Goal: Transaction & Acquisition: Purchase product/service

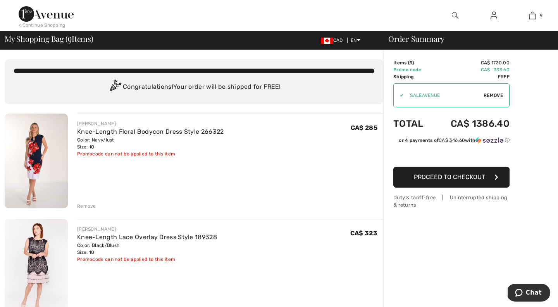
click at [89, 203] on div "Remove" at bounding box center [86, 206] width 19 height 7
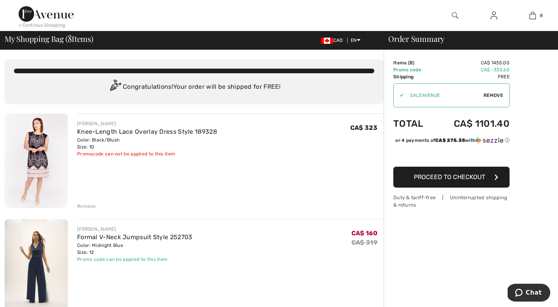
click at [89, 203] on div "Remove" at bounding box center [86, 206] width 19 height 7
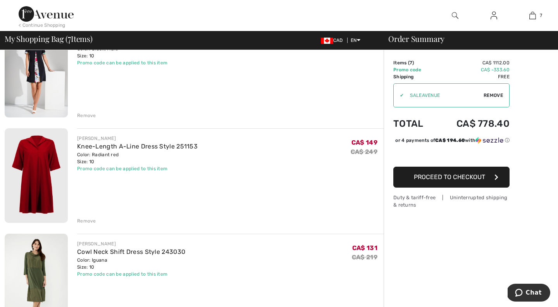
scroll to position [408, 0]
click at [84, 220] on div "Remove" at bounding box center [86, 220] width 19 height 7
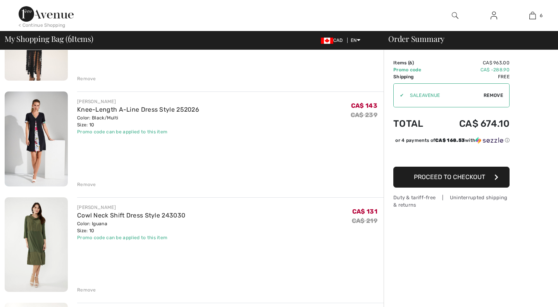
scroll to position [342, 0]
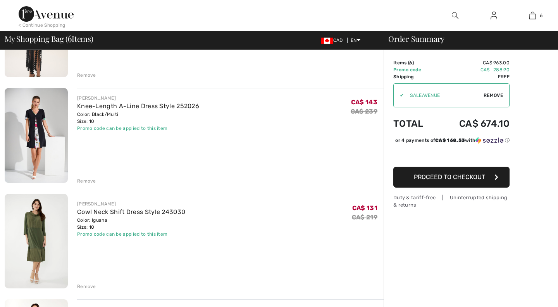
click at [84, 181] on div "Remove" at bounding box center [86, 180] width 19 height 7
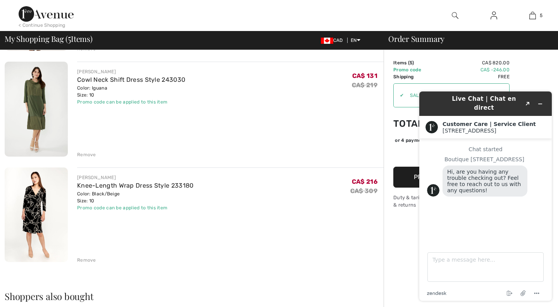
scroll to position [375, 0]
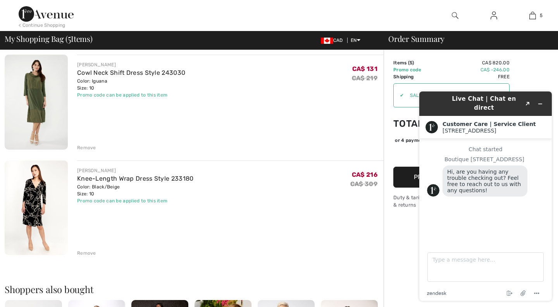
click at [85, 254] on div "Remove" at bounding box center [86, 252] width 19 height 7
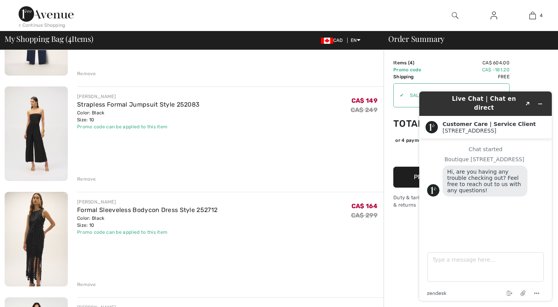
scroll to position [116, 0]
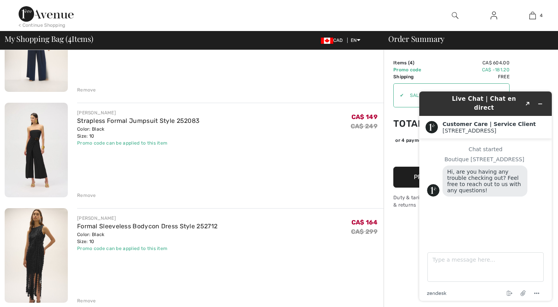
click at [83, 193] on div "Remove" at bounding box center [86, 195] width 19 height 7
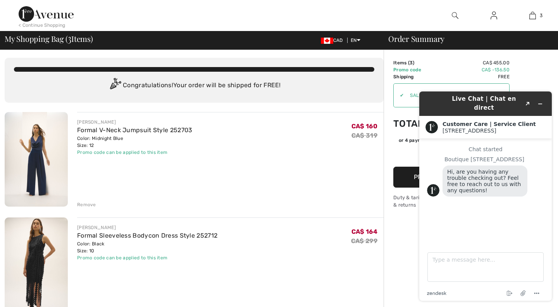
scroll to position [0, 0]
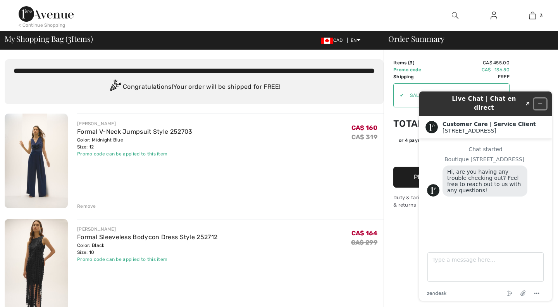
click at [540, 104] on icon "Minimize widget" at bounding box center [539, 104] width 3 height 0
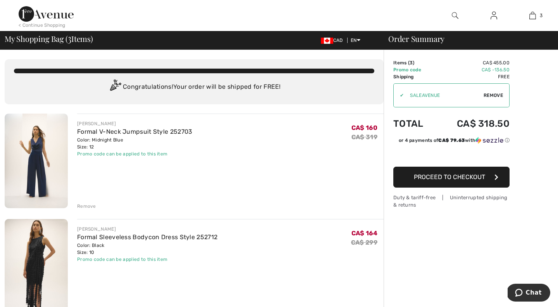
click at [480, 175] on span "Proceed to Checkout" at bounding box center [449, 176] width 71 height 7
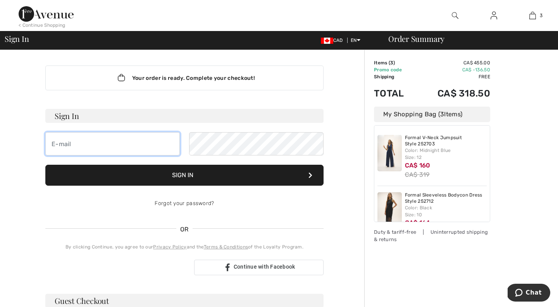
click at [111, 149] on input "email" at bounding box center [112, 143] width 134 height 23
type input "rebeccajdiskin@gmail.com"
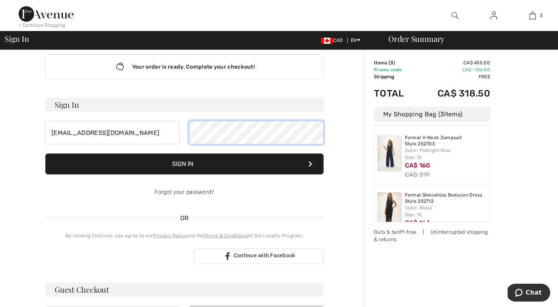
scroll to position [13, 0]
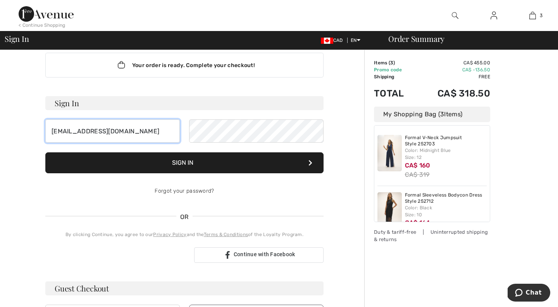
click at [143, 132] on input "rebeccajdiskin@gmail.com" at bounding box center [112, 130] width 134 height 23
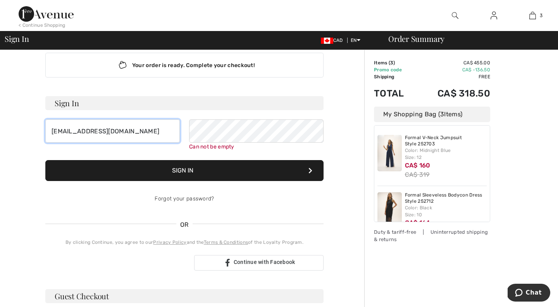
drag, startPoint x: 143, startPoint y: 132, endPoint x: 38, endPoint y: 124, distance: 105.7
click at [38, 124] on div "Your order is ready. Complete your checkout! Sign In rebeccajdiskin@gmail.com C…" at bounding box center [185, 263] width 360 height 452
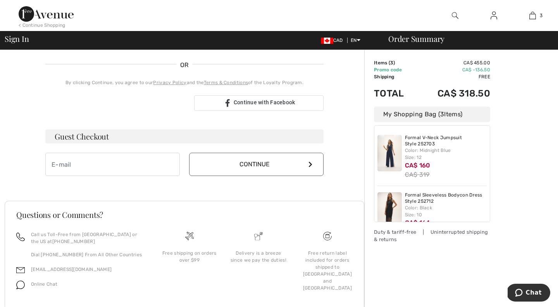
scroll to position [195, 0]
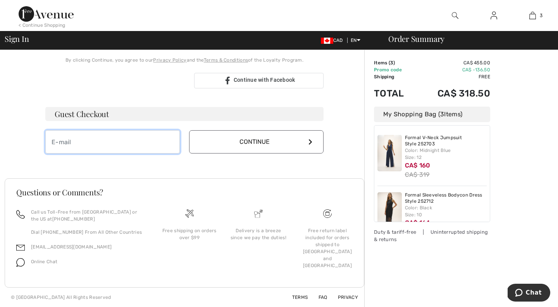
click at [143, 135] on input "email" at bounding box center [112, 141] width 134 height 23
type input "[EMAIL_ADDRESS][DOMAIN_NAME]"
click at [222, 146] on button "Continue" at bounding box center [256, 141] width 134 height 23
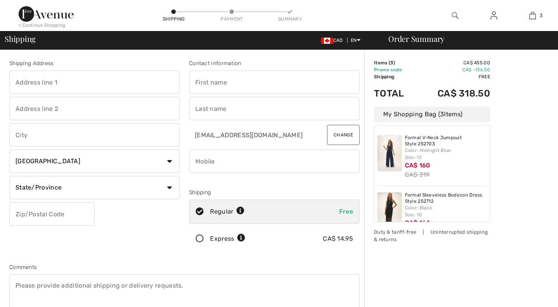
click at [113, 84] on input "text" at bounding box center [94, 82] width 170 height 23
type input "11 Edenbrook Hill"
type input "ETOBICOKE"
select select "ON"
type input "M9P 3Z7"
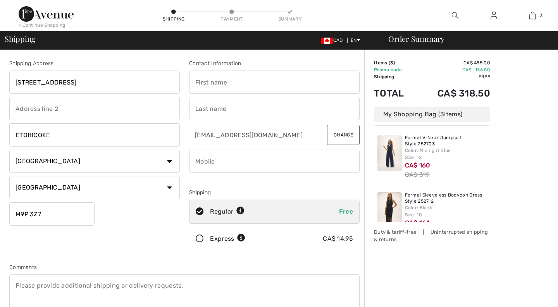
type input "Rebecca"
type input "Diskin"
type input "4165054136"
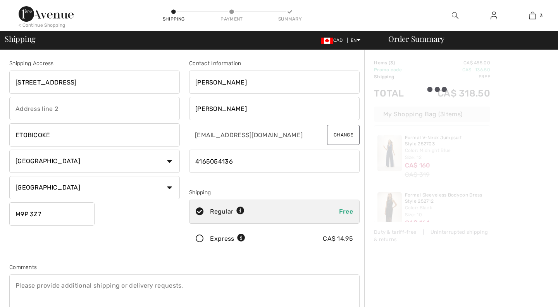
type input "M9P3Z7"
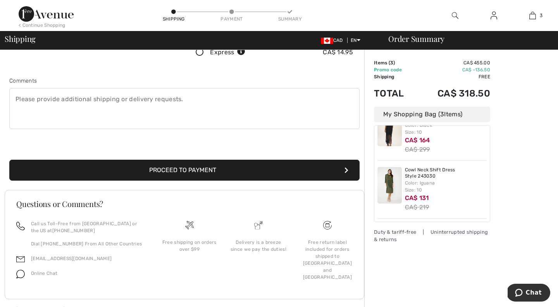
scroll to position [198, 0]
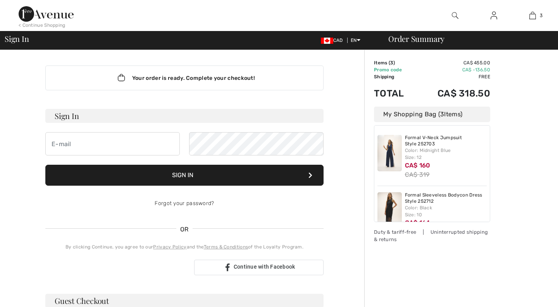
checkbox input "true"
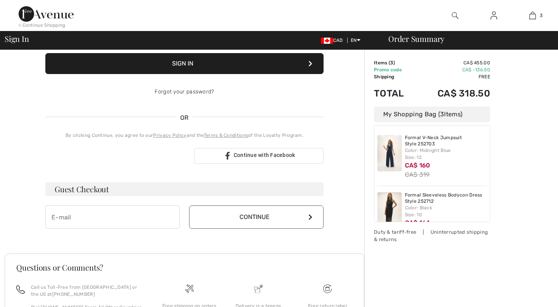
drag, startPoint x: 136, startPoint y: 203, endPoint x: 136, endPoint y: 211, distance: 8.5
click at [136, 203] on div "Guest Checkout Continue" at bounding box center [184, 205] width 278 height 46
click at [133, 214] on input "email" at bounding box center [112, 216] width 134 height 23
click at [248, 205] on div "Guest Checkout Continue" at bounding box center [184, 205] width 278 height 46
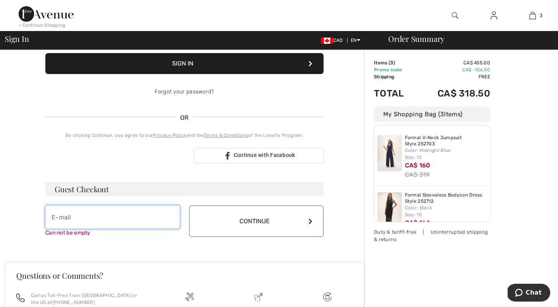
click at [87, 217] on input "email" at bounding box center [112, 216] width 134 height 23
type input "[EMAIL_ADDRESS][DOMAIN_NAME]"
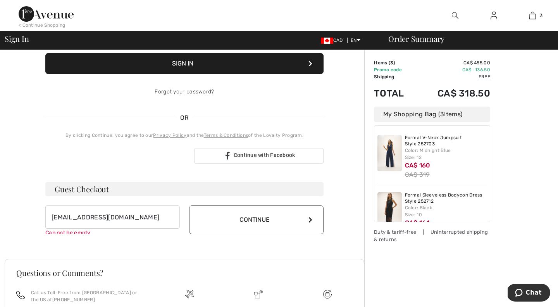
click at [233, 206] on button "Continue" at bounding box center [256, 219] width 134 height 29
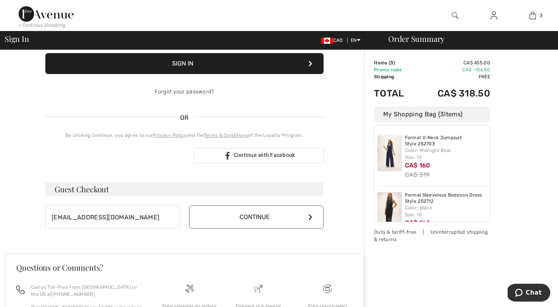
click at [230, 218] on button "Continue" at bounding box center [256, 216] width 134 height 23
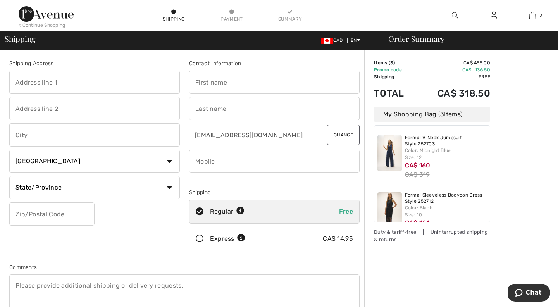
click at [113, 81] on input "text" at bounding box center [94, 82] width 170 height 23
type input "[STREET_ADDRESS][PERSON_NAME]"
type input "ETOBICOKE"
select select "ON"
type input "M9P 3Z7"
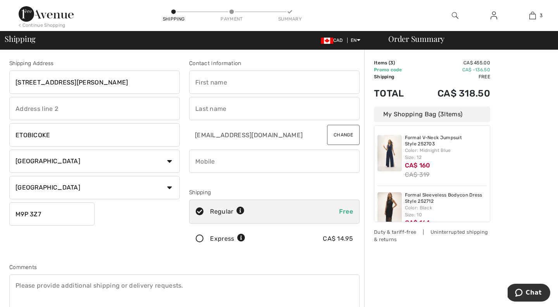
type input "Rebecca"
type input "Diskin"
type input "4165054136"
click at [53, 217] on input "M9P3Z7" at bounding box center [51, 213] width 85 height 23
type input "M9A3Z7"
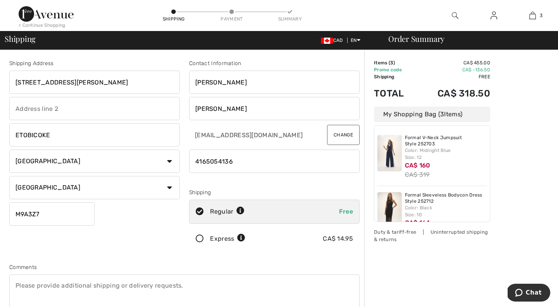
click at [136, 248] on div "Shipping Address 11 Edenbrook Hill ETOBICOKE Country Canada United States Afgha…" at bounding box center [95, 156] width 180 height 194
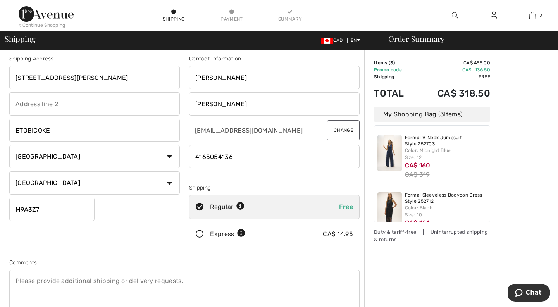
scroll to position [198, 0]
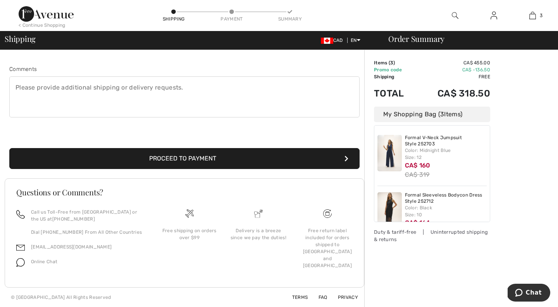
click at [293, 152] on button "Proceed to Payment" at bounding box center [184, 158] width 350 height 21
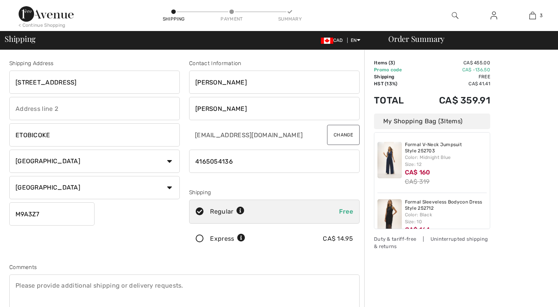
scroll to position [198, 0]
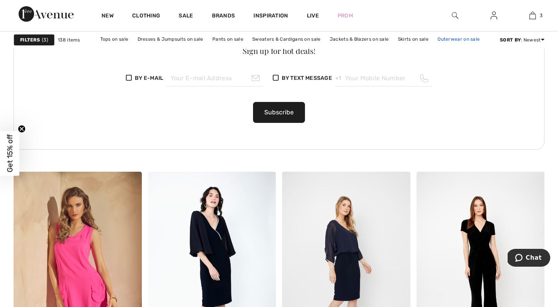
click at [454, 39] on link "Outerwear on sale" at bounding box center [459, 39] width 50 height 10
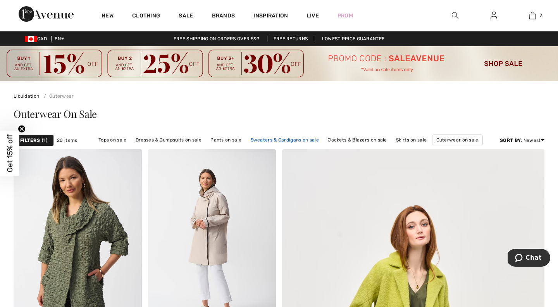
click at [295, 139] on link "Sweaters & Cardigans on sale" at bounding box center [285, 140] width 76 height 10
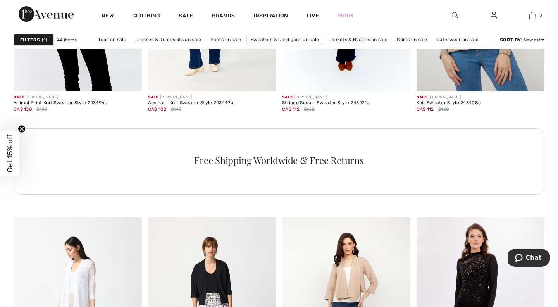
scroll to position [2876, 0]
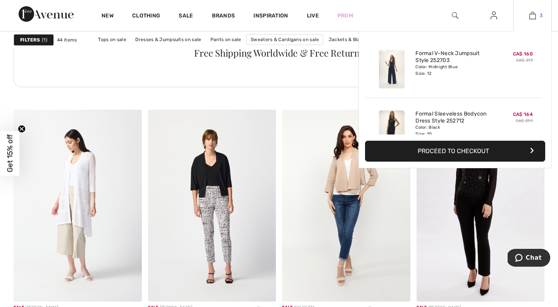
click at [533, 19] on img at bounding box center [532, 15] width 7 height 9
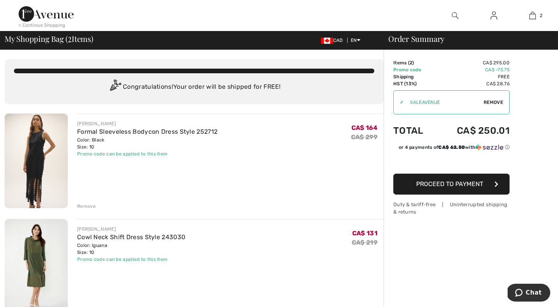
click at [461, 182] on span "Proceed to Payment" at bounding box center [449, 183] width 67 height 7
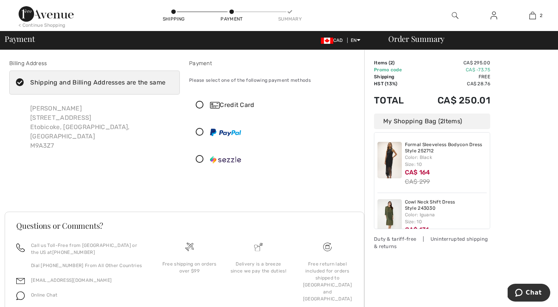
click at [219, 103] on div "Credit Card" at bounding box center [282, 104] width 144 height 9
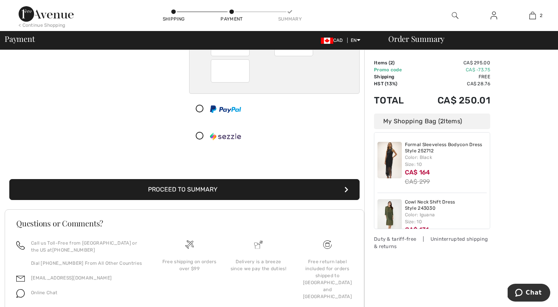
scroll to position [113, 0]
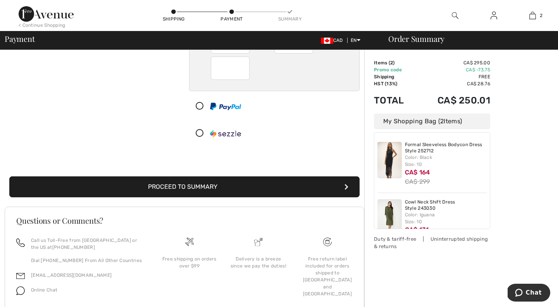
click at [268, 189] on button "Proceed to Summary" at bounding box center [184, 186] width 350 height 21
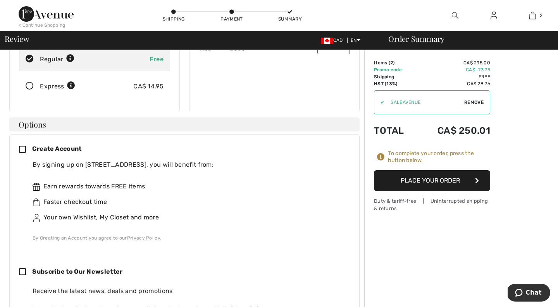
scroll to position [135, 0]
click at [24, 145] on icon at bounding box center [25, 149] width 13 height 8
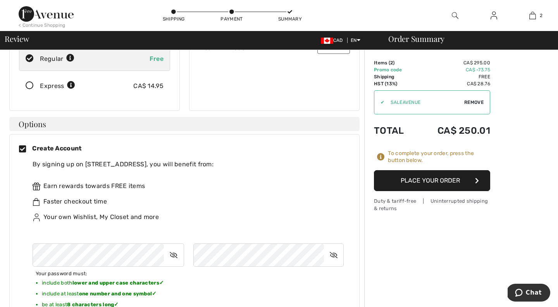
click at [196, 289] on li "include at least one number and one symbol ✓" at bounding box center [132, 294] width 181 height 11
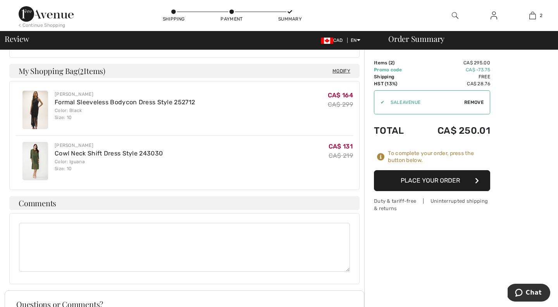
scroll to position [693, 0]
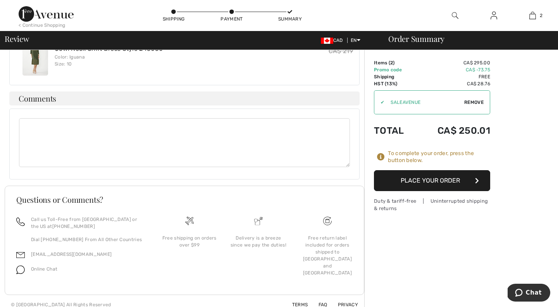
click at [405, 180] on button "Place Your Order" at bounding box center [432, 180] width 116 height 21
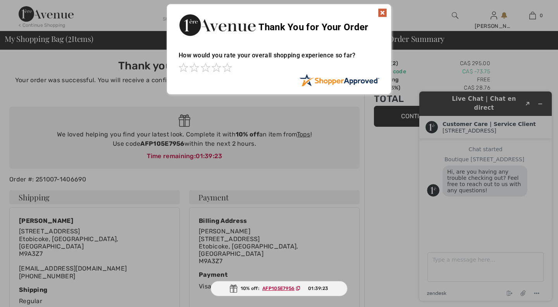
click at [384, 13] on img at bounding box center [382, 12] width 9 height 9
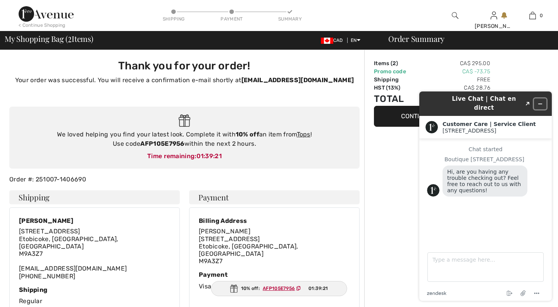
click at [542, 101] on icon "Minimize widget" at bounding box center [539, 103] width 5 height 5
